Goal: Task Accomplishment & Management: Manage account settings

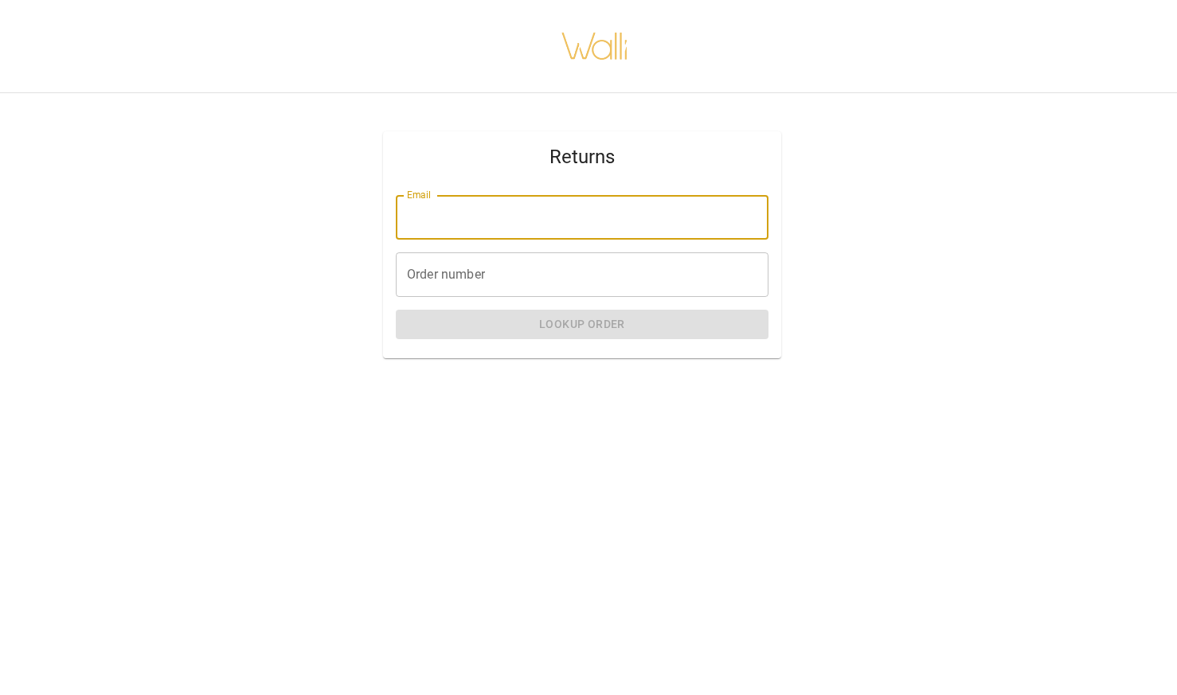
click at [627, 231] on input "Email" at bounding box center [582, 217] width 373 height 45
type input "**********"
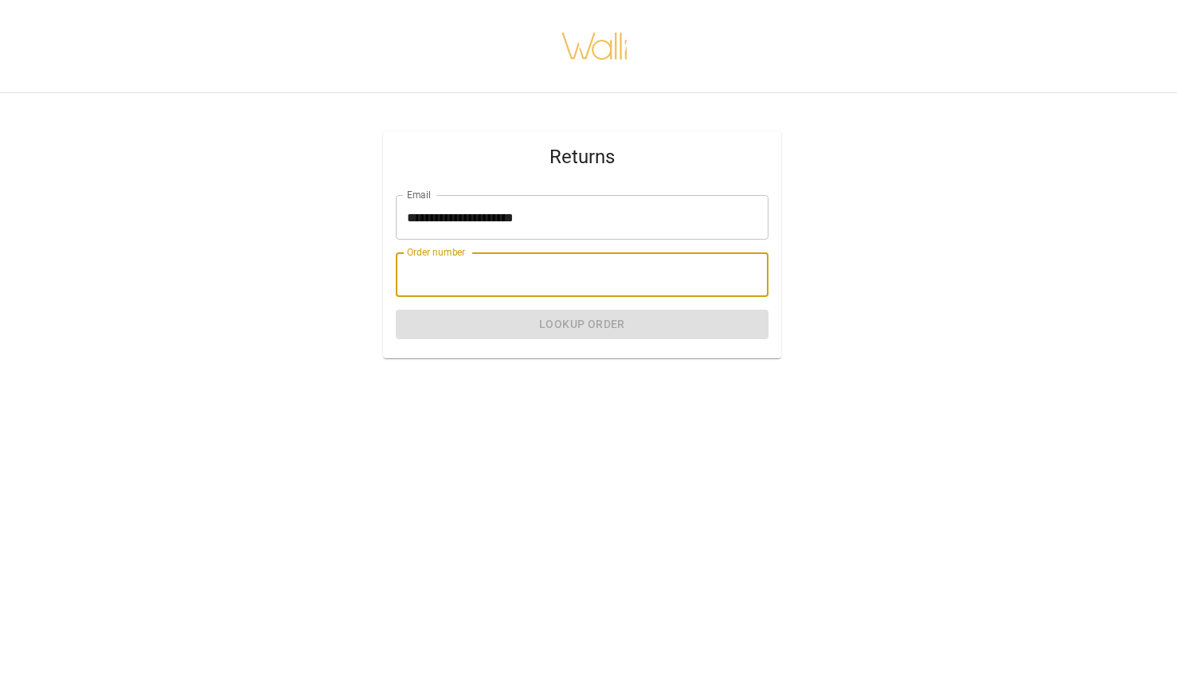
click at [554, 269] on input "Order number" at bounding box center [582, 274] width 373 height 45
paste input "*******"
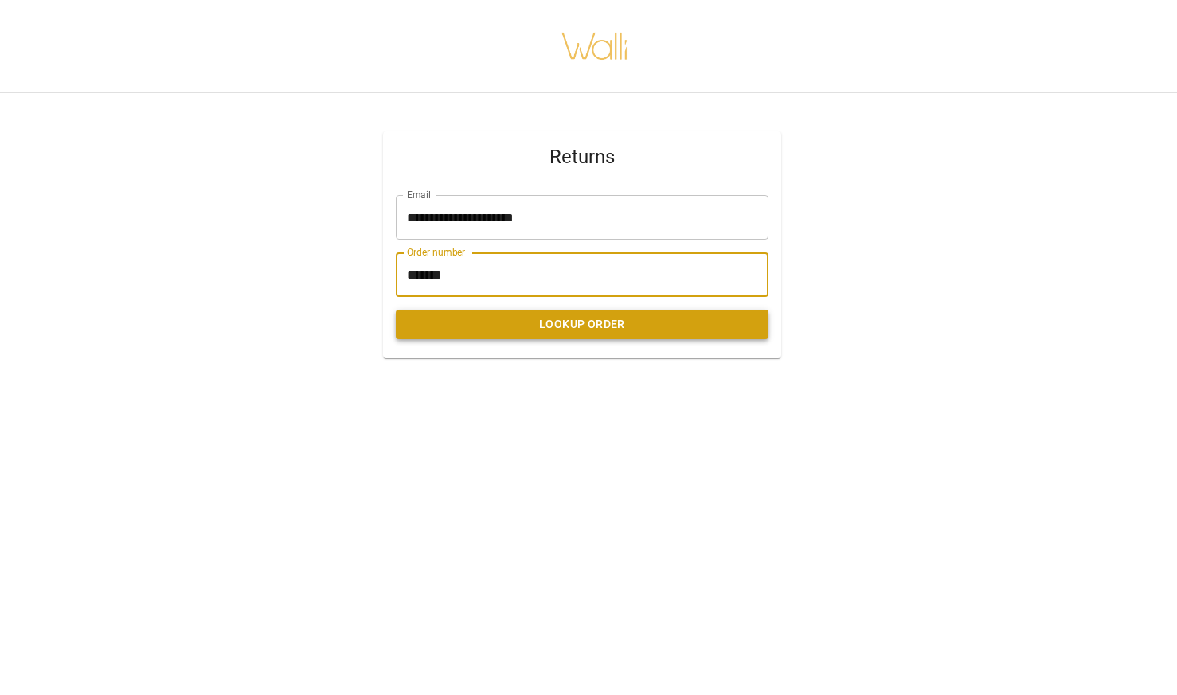
type input "*******"
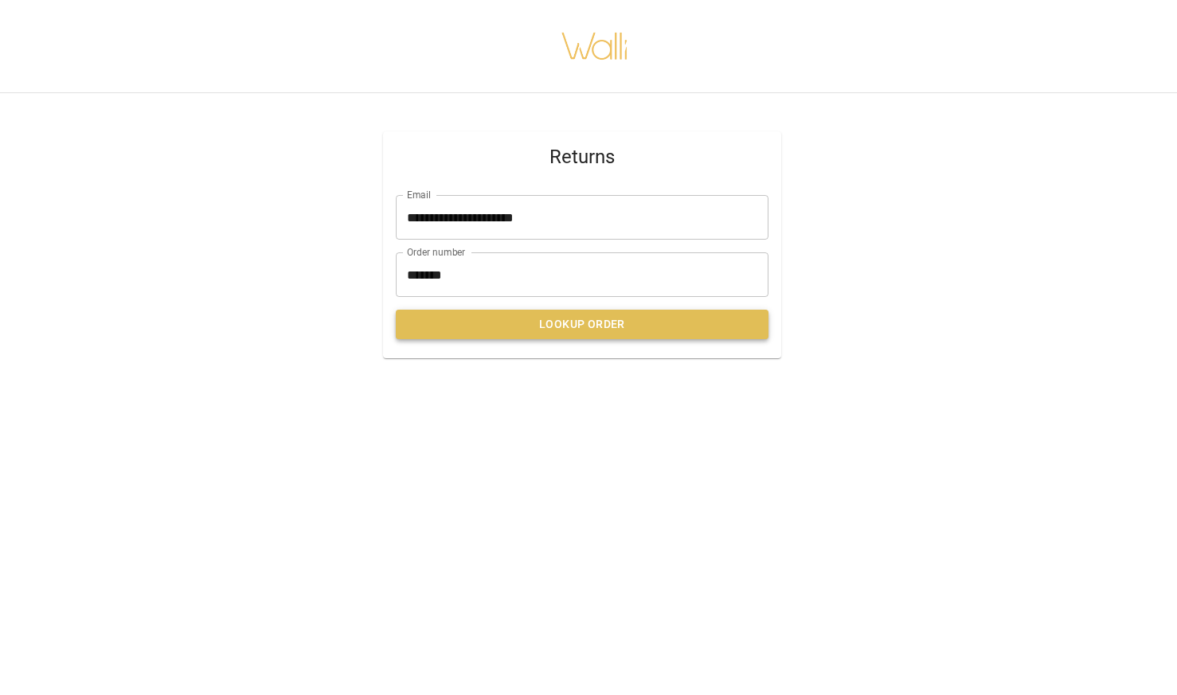
click at [592, 325] on button "Lookup Order" at bounding box center [582, 324] width 373 height 29
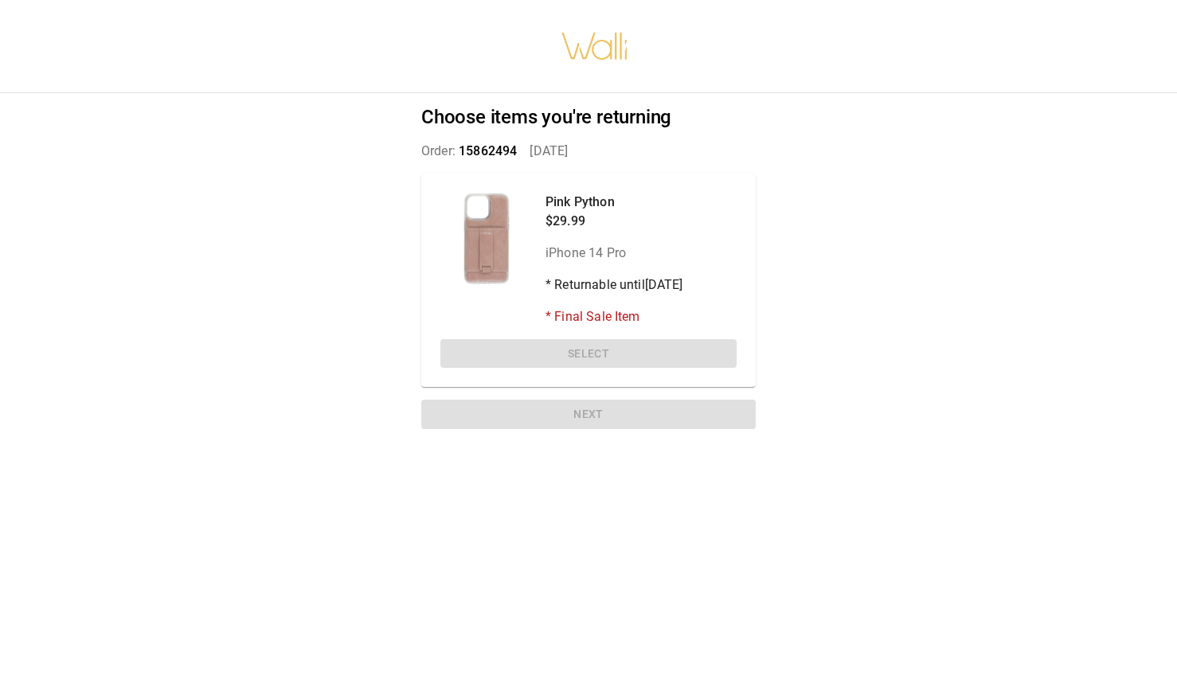
click at [612, 283] on p "* Returnable until [DATE]" at bounding box center [614, 285] width 138 height 19
click at [586, 352] on div "Pink Python $29.99 iPhone 14 Pro * Returnable until [DATE] * Final Sale Item Se…" at bounding box center [588, 281] width 334 height 214
click at [496, 248] on div at bounding box center [486, 239] width 92 height 92
click at [557, 352] on div "Pink Python $29.99 iPhone 14 Pro * Returnable until [DATE] * Final Sale Item Se…" at bounding box center [588, 281] width 334 height 214
click at [578, 412] on div "Choose items you're returning Order: 15862494   [DATE] Pink Python $29.99 iPhon…" at bounding box center [588, 270] width 373 height 355
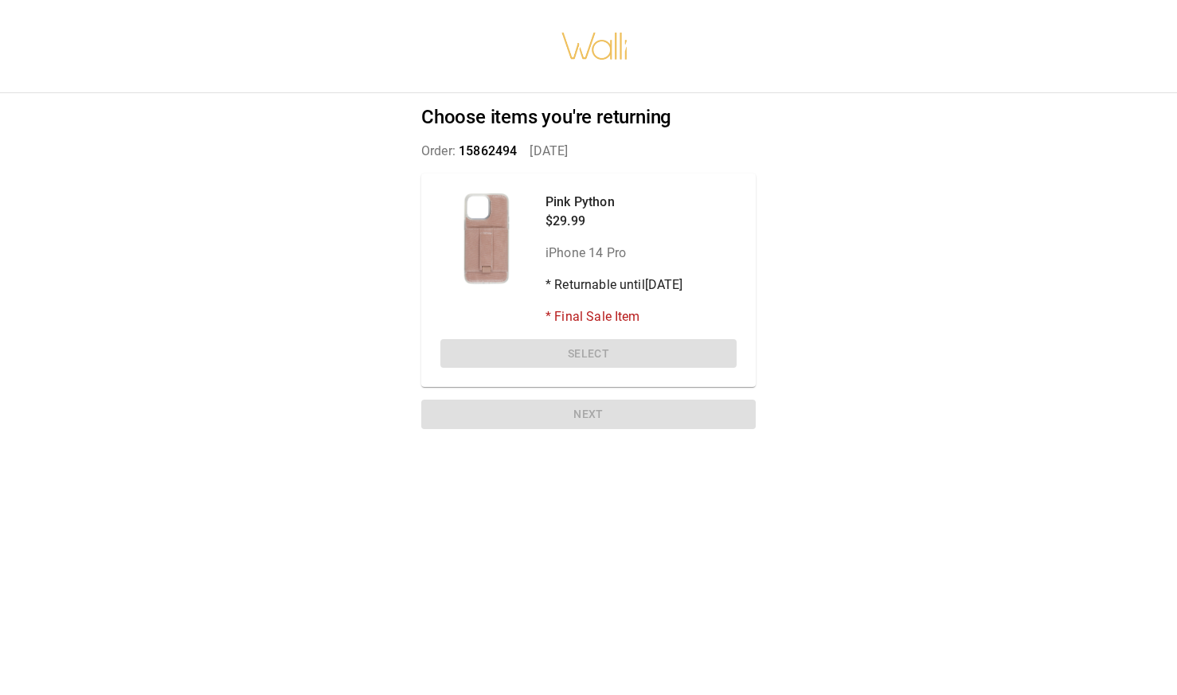
click at [475, 237] on div at bounding box center [486, 239] width 92 height 92
click at [550, 217] on p "$29.99" at bounding box center [614, 221] width 138 height 19
click at [562, 119] on h2 "Choose items you're returning" at bounding box center [588, 117] width 334 height 23
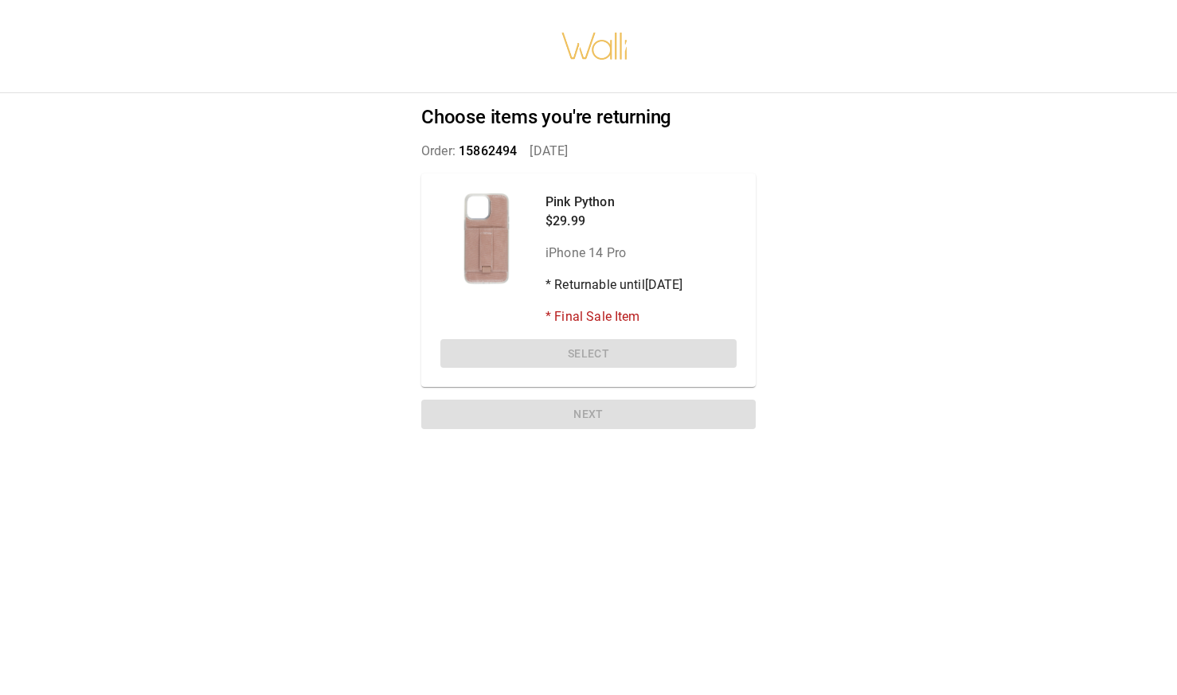
click at [595, 350] on div "Pink Python $29.99 iPhone 14 Pro * Returnable until [DATE] * Final Sale Item Se…" at bounding box center [588, 281] width 334 height 214
click at [479, 240] on div at bounding box center [486, 239] width 92 height 92
click at [593, 418] on div "Choose items you're returning Order: 15862494   [DATE] Pink Python $29.99 iPhon…" at bounding box center [588, 270] width 373 height 355
click at [582, 115] on h2 "Choose items you're returning" at bounding box center [588, 117] width 334 height 23
click at [587, 203] on p "Pink Python" at bounding box center [614, 202] width 138 height 19
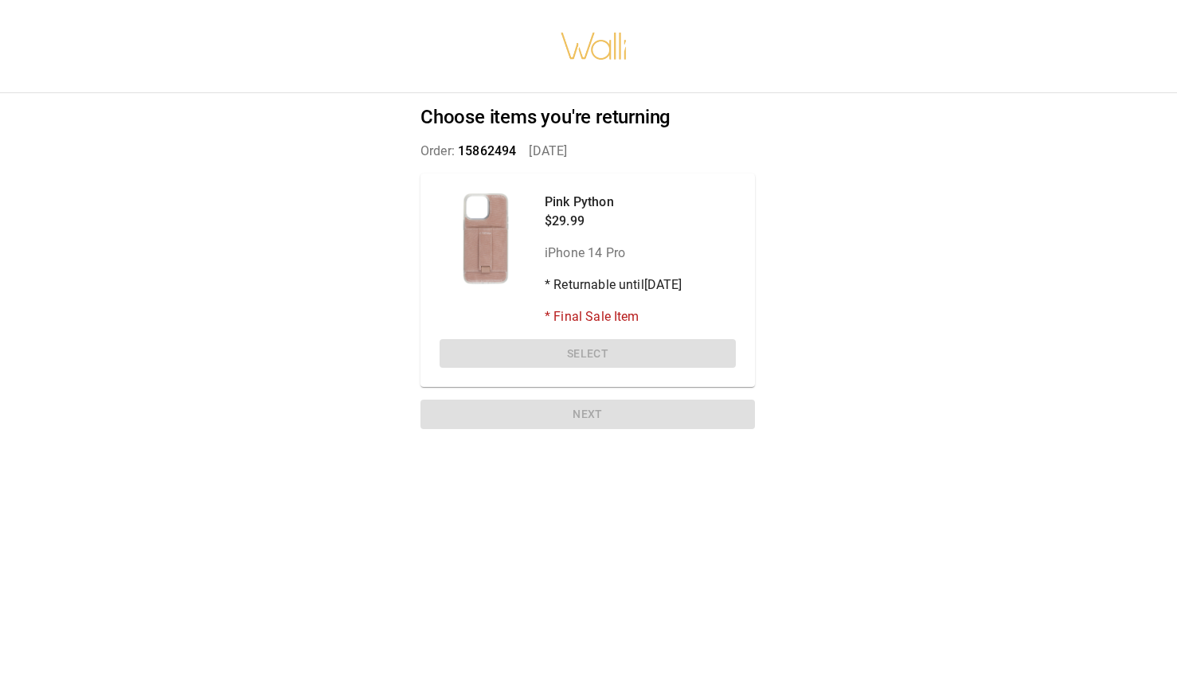
scroll to position [0, 1]
click at [592, 355] on div "Pink Python $29.99 iPhone 14 Pro * Returnable until [DATE] * Final Sale Item Se…" at bounding box center [587, 281] width 334 height 214
click at [592, 321] on p "* Final Sale Item" at bounding box center [614, 316] width 138 height 19
click at [589, 297] on div "Pink Python $29.99 iPhone 14 Pro * Returnable until [DATE] * Final Sale Item" at bounding box center [614, 260] width 138 height 134
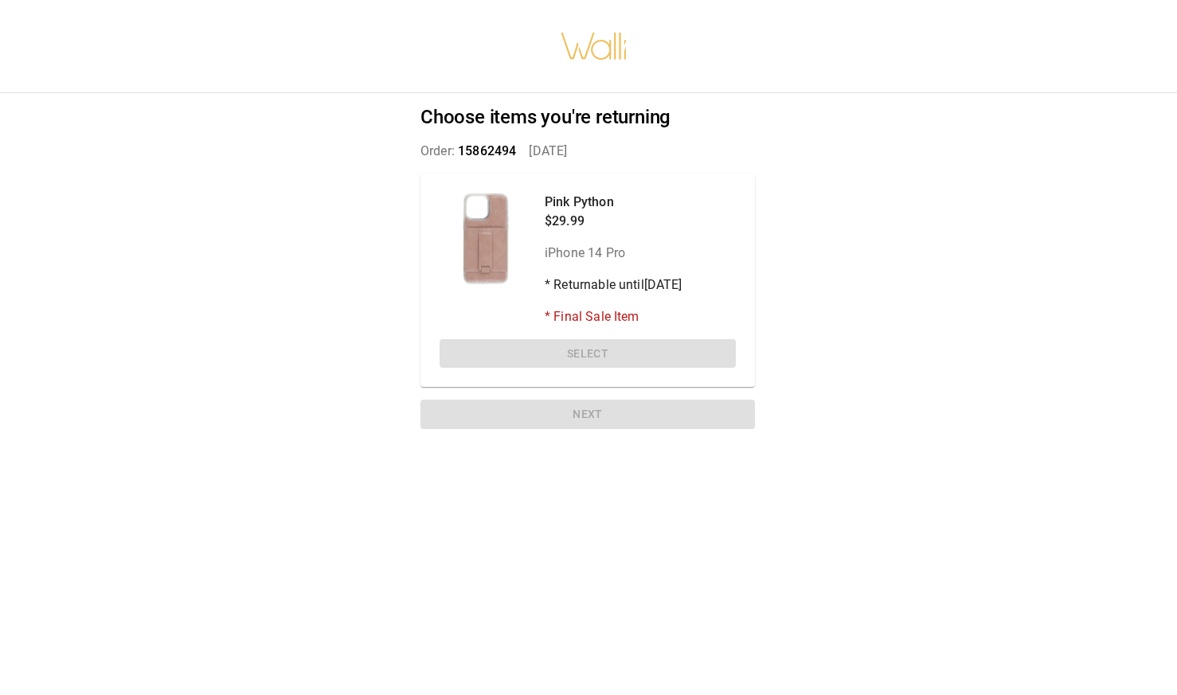
click at [589, 282] on p "* Returnable until [DATE]" at bounding box center [614, 285] width 138 height 19
click at [589, 248] on p "iPhone 14 Pro" at bounding box center [614, 253] width 138 height 19
click at [584, 213] on p "$29.99" at bounding box center [614, 221] width 138 height 19
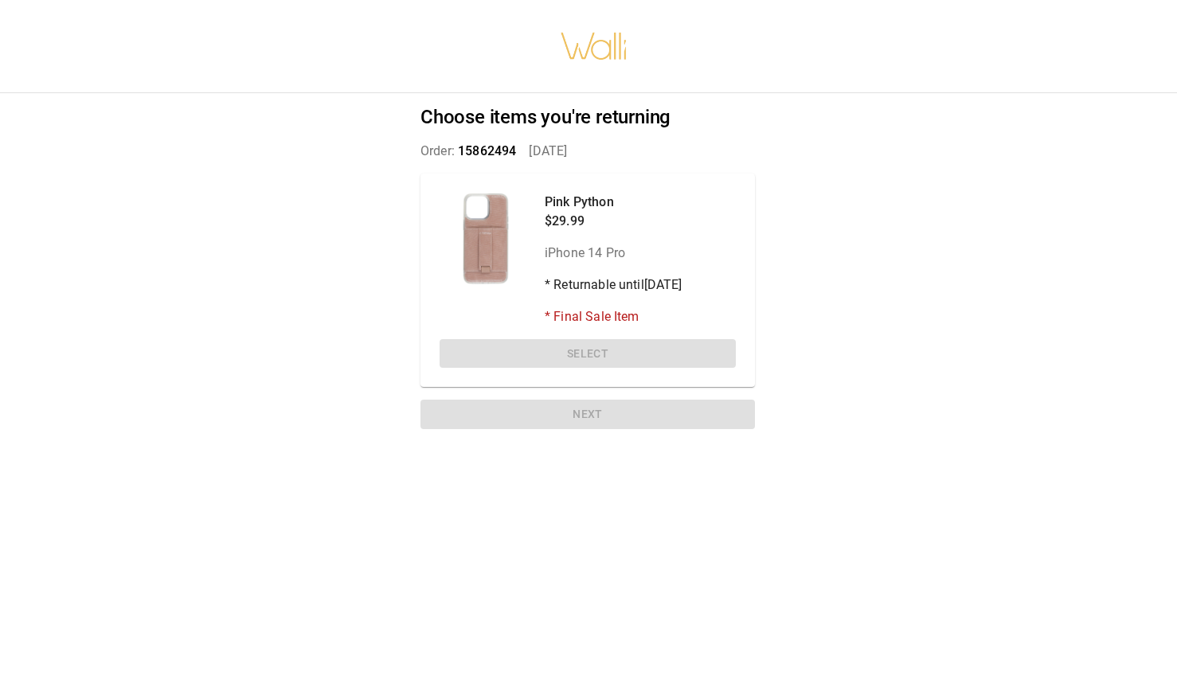
click at [506, 219] on div at bounding box center [486, 239] width 92 height 92
click at [506, 151] on span "15862494" at bounding box center [487, 150] width 58 height 15
click at [506, 118] on h2 "Choose items you're returning" at bounding box center [587, 117] width 334 height 23
click at [561, 350] on div "Pink Python $29.99 iPhone 14 Pro * Returnable until [DATE] * Final Sale Item Se…" at bounding box center [587, 281] width 334 height 214
click at [581, 316] on p "* Final Sale Item" at bounding box center [614, 316] width 138 height 19
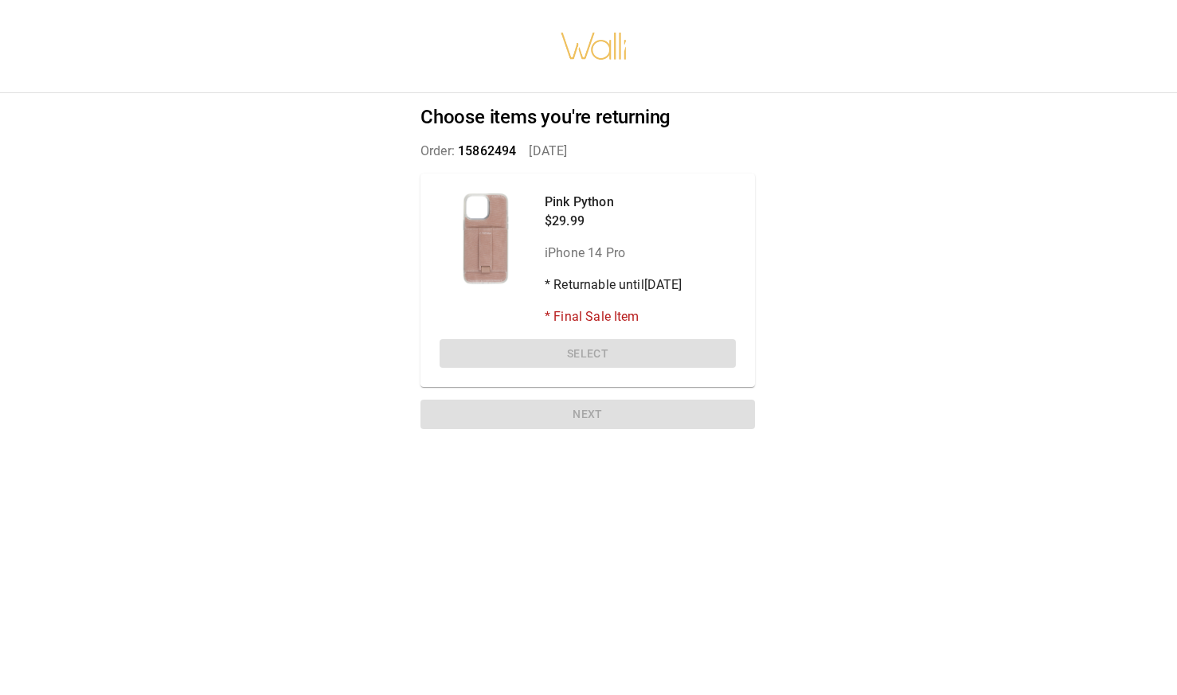
click at [598, 285] on p "* Returnable until [DATE]" at bounding box center [614, 285] width 138 height 19
click at [599, 260] on p "iPhone 14 Pro" at bounding box center [614, 253] width 138 height 19
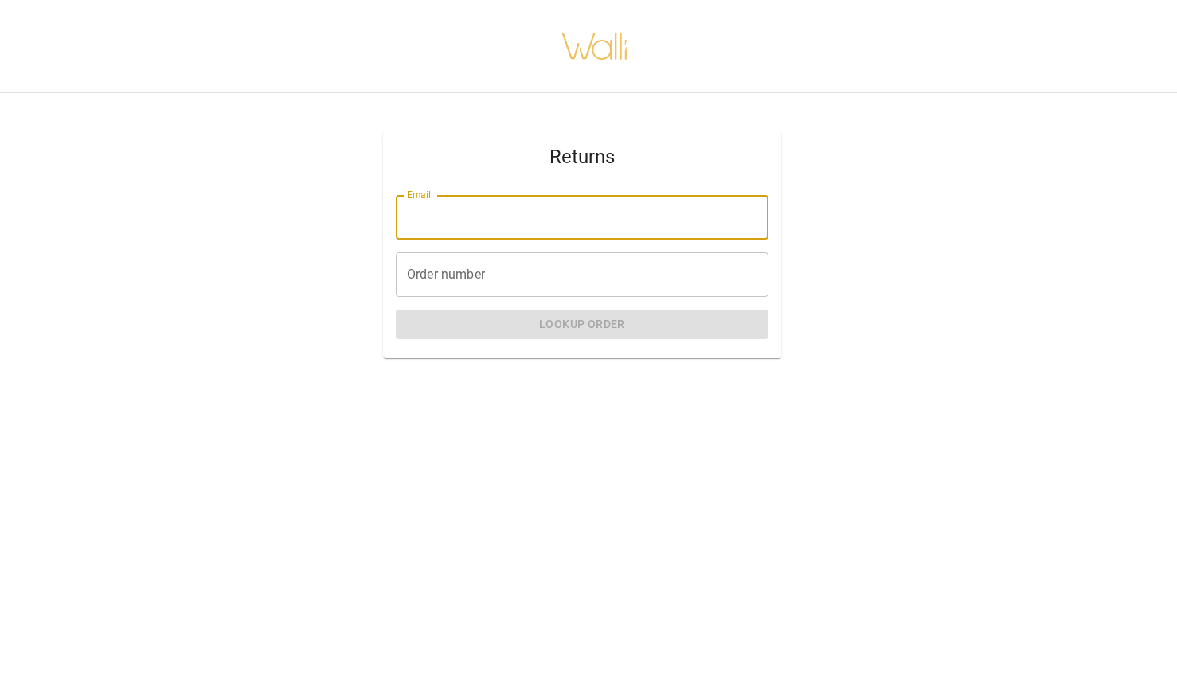
click at [440, 225] on input "Email" at bounding box center [582, 217] width 373 height 45
type input "**********"
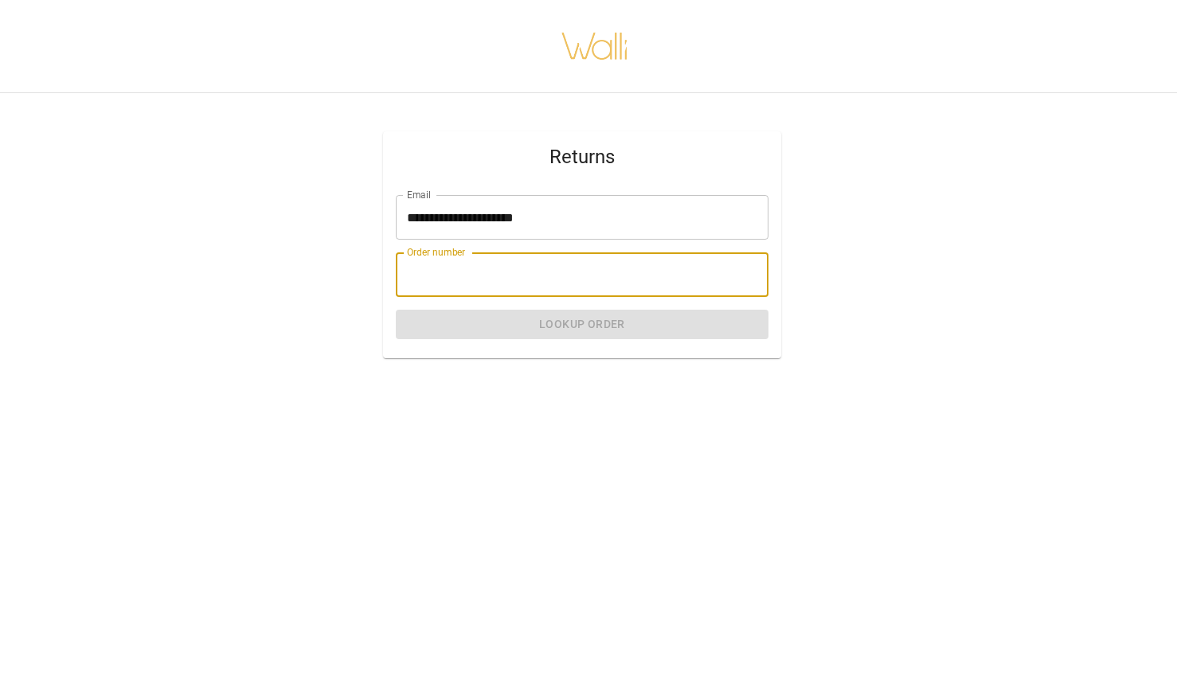
paste input "*******"
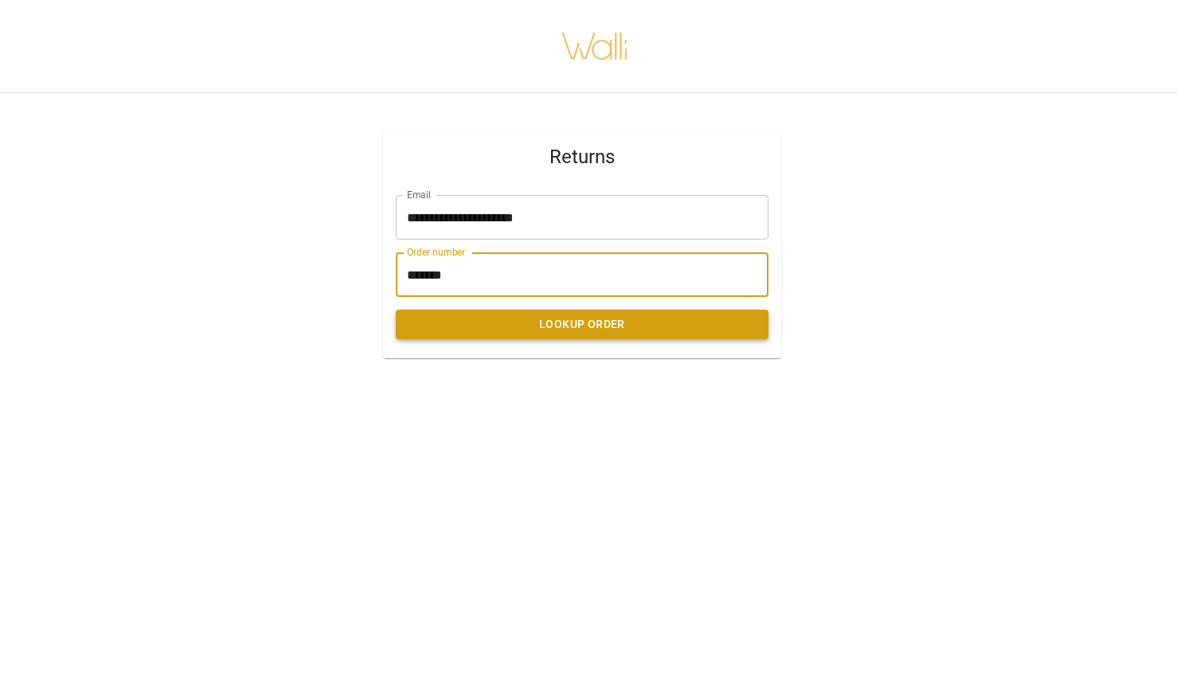
type input "*******"
click at [559, 327] on button "Lookup Order" at bounding box center [582, 324] width 373 height 29
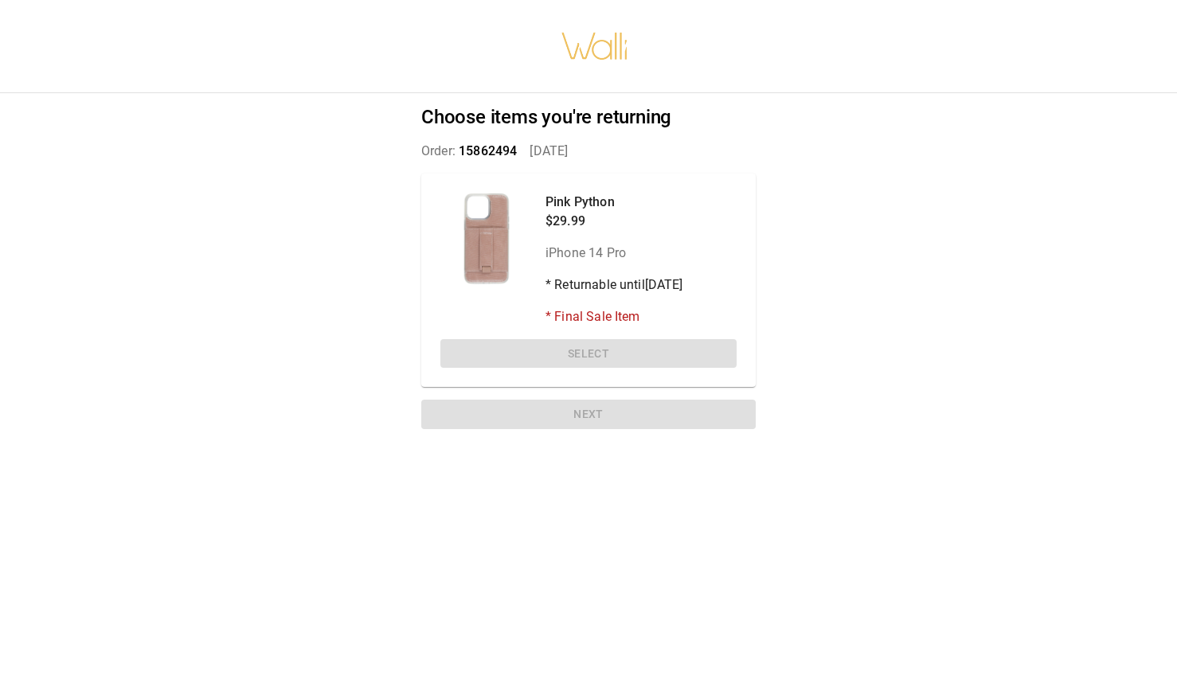
click at [600, 350] on div "Pink Python $29.99 iPhone 14 Pro * Returnable until [DATE] * Final Sale Item Se…" at bounding box center [588, 281] width 334 height 214
click at [605, 278] on p "* Returnable until [DATE]" at bounding box center [614, 285] width 138 height 19
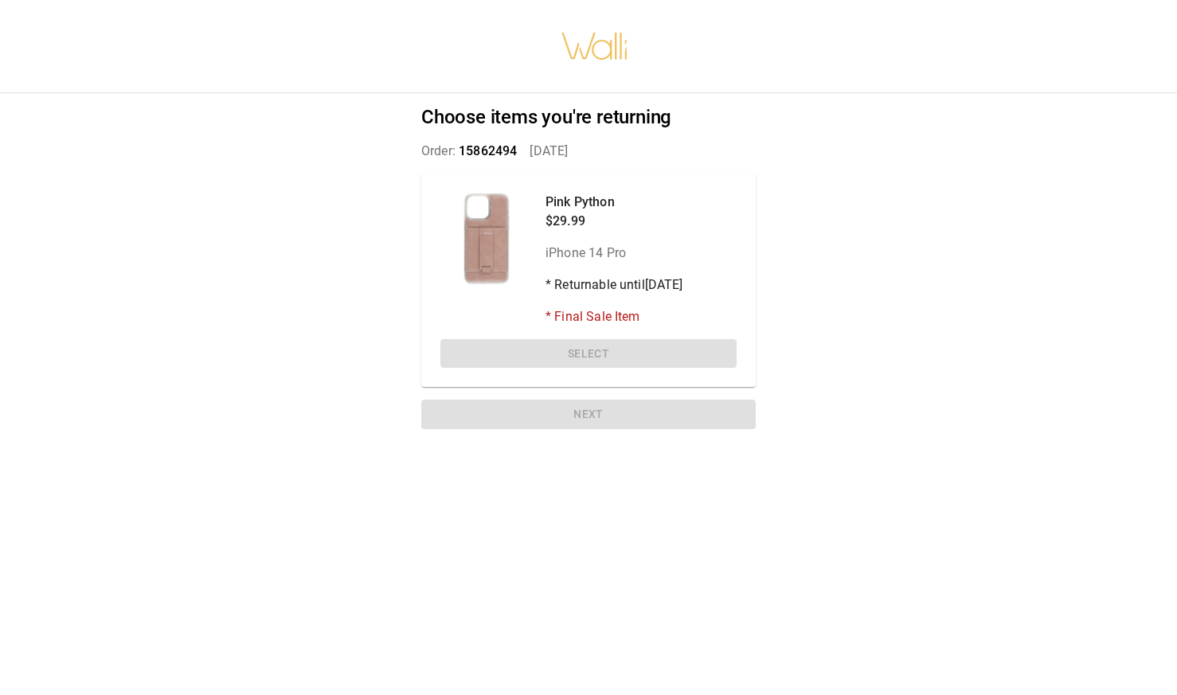
click at [575, 218] on p "$29.99" at bounding box center [614, 221] width 138 height 19
click at [494, 151] on span "15862494" at bounding box center [488, 150] width 58 height 15
click at [600, 354] on div "Pink Python $29.99 iPhone 14 Pro * Returnable until [DATE] * Final Sale Item Se…" at bounding box center [588, 281] width 334 height 214
click at [600, 358] on div "Pink Python $29.99 iPhone 14 Pro * Returnable until [DATE] * Final Sale Item Se…" at bounding box center [588, 281] width 334 height 214
